Goal: Information Seeking & Learning: Learn about a topic

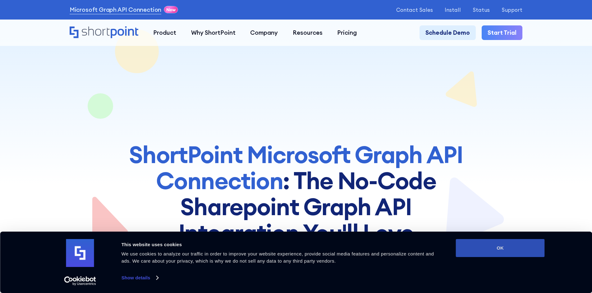
click at [516, 245] on button "OK" at bounding box center [500, 248] width 89 height 18
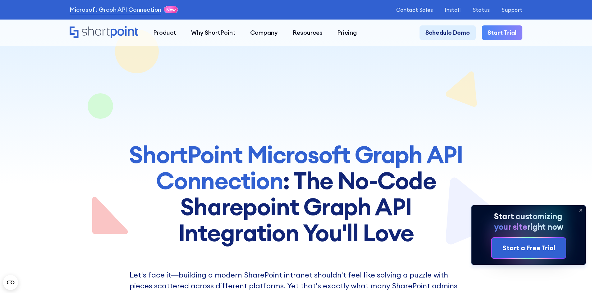
click at [579, 211] on icon at bounding box center [580, 211] width 10 height 10
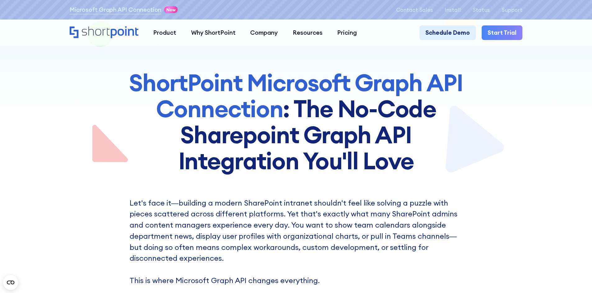
scroll to position [155, 0]
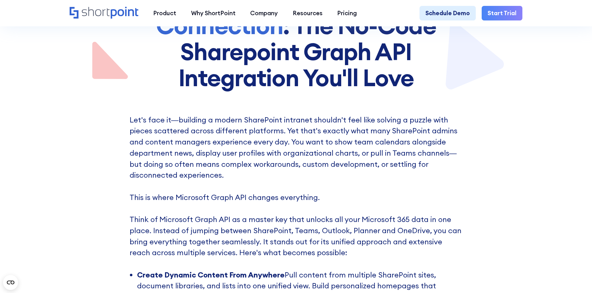
click at [242, 121] on p "Let's face it—building a modern SharePoint intranet shouldn't feel like solving…" at bounding box center [295, 192] width 333 height 155
drag, startPoint x: 213, startPoint y: 122, endPoint x: 309, endPoint y: 121, distance: 95.3
click at [309, 121] on p "Let's face it—building a modern SharePoint intranet shouldn't feel like solving…" at bounding box center [295, 192] width 333 height 155
click at [290, 170] on p "Let's face it—building a modern SharePoint intranet shouldn't feel like solving…" at bounding box center [295, 192] width 333 height 155
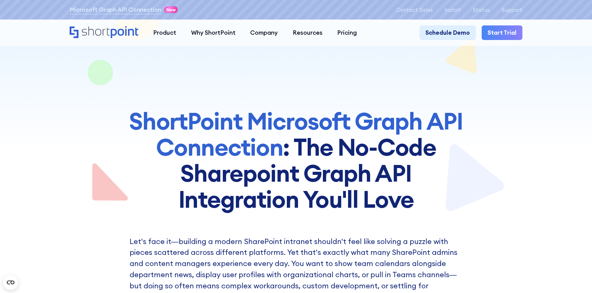
scroll to position [0, 0]
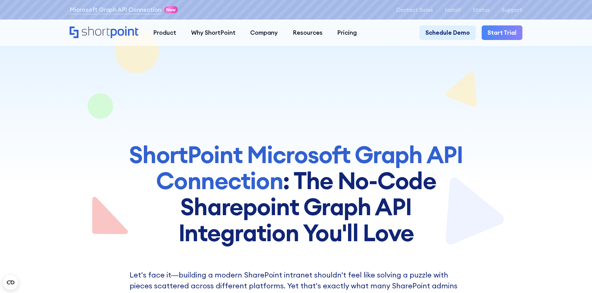
click at [475, 161] on div at bounding box center [296, 123] width 452 height 246
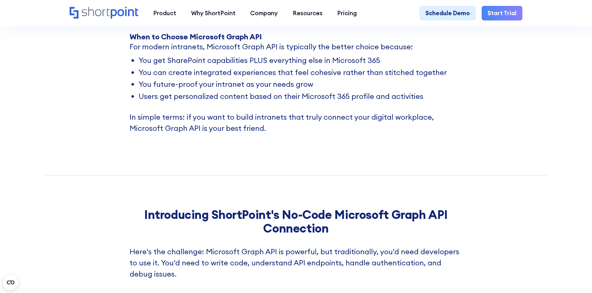
scroll to position [1615, 0]
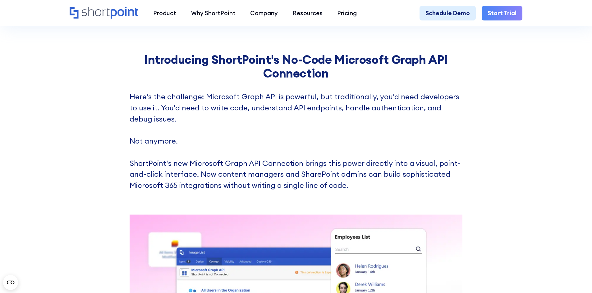
click at [350, 191] on p "Here's the challenge: Microsoft Graph API is powerful, but traditionally, you'd…" at bounding box center [295, 141] width 333 height 100
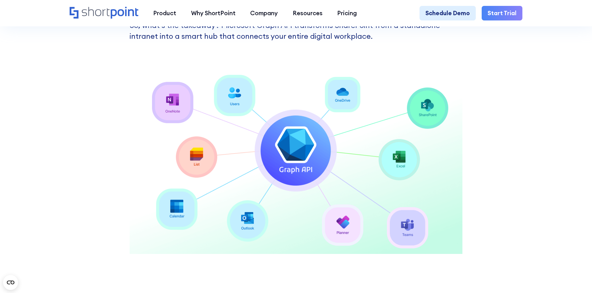
scroll to position [0, 0]
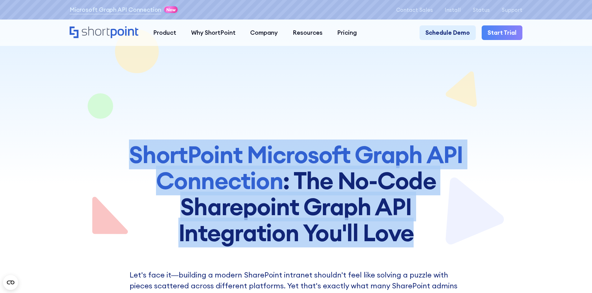
drag, startPoint x: 133, startPoint y: 156, endPoint x: 425, endPoint y: 236, distance: 302.7
click at [425, 236] on h1 "ShortPoint Microsoft Graph API Connection : The No-Code Sharepoint Graph API In…" at bounding box center [295, 194] width 355 height 104
copy h1 "ShortPoint Microsoft Graph API Connection : The No-Code Sharepoint Graph API In…"
click at [455, 221] on h1 "ShortPoint Microsoft Graph API Connection : The No-Code Sharepoint Graph API In…" at bounding box center [295, 194] width 355 height 104
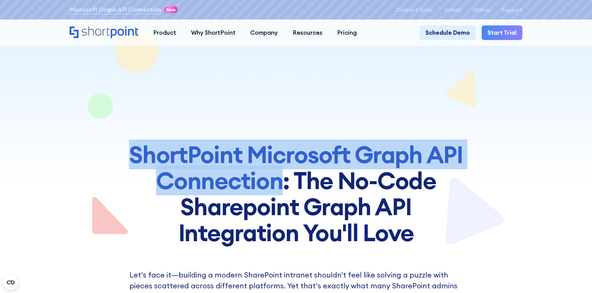
drag, startPoint x: 130, startPoint y: 157, endPoint x: 284, endPoint y: 182, distance: 155.7
click at [284, 182] on h1 "ShortPoint Microsoft Graph API Connection : The No-Code Sharepoint Graph API In…" at bounding box center [295, 194] width 355 height 104
copy span "ShortPoint Microsoft Graph API Connection"
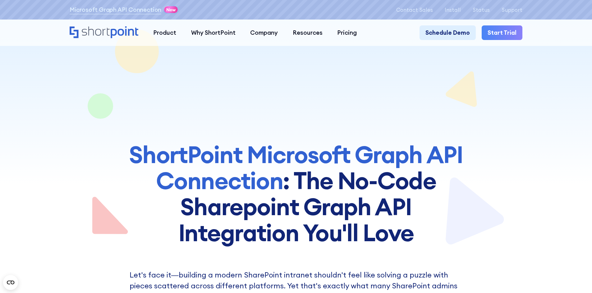
click at [367, 115] on div at bounding box center [295, 109] width 355 height 41
